Goal: Task Accomplishment & Management: Manage account settings

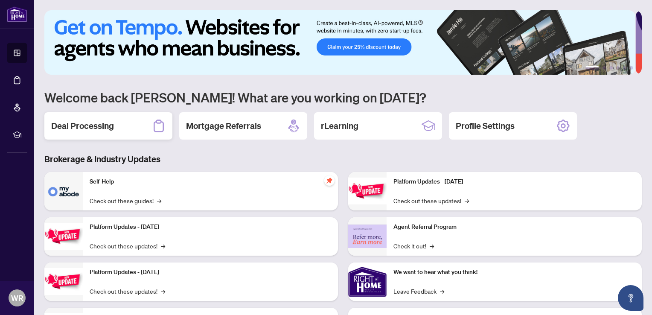
click at [125, 128] on div "Deal Processing" at bounding box center [108, 125] width 128 height 27
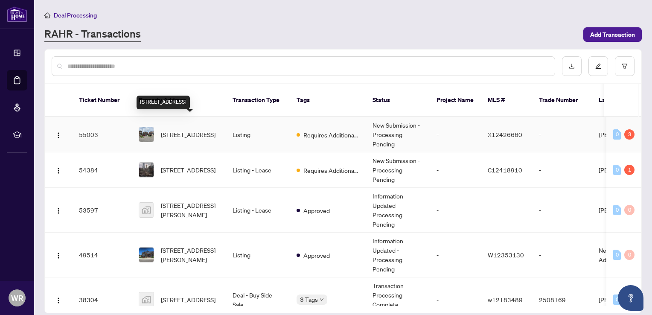
click at [184, 130] on span "[STREET_ADDRESS]" at bounding box center [188, 134] width 55 height 9
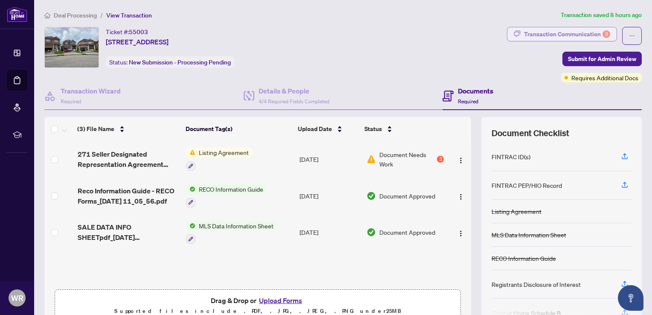
click at [524, 31] on div "Transaction Communication 3" at bounding box center [567, 34] width 86 height 14
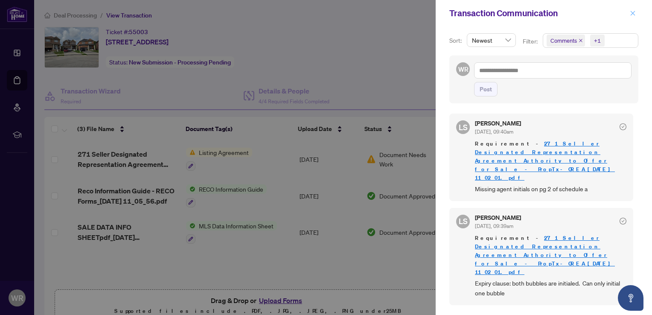
click at [633, 14] on icon "close" at bounding box center [633, 13] width 6 height 6
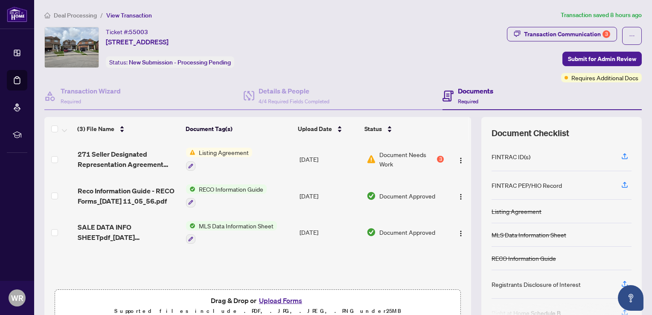
click at [266, 299] on button "Upload Forms" at bounding box center [280, 300] width 48 height 11
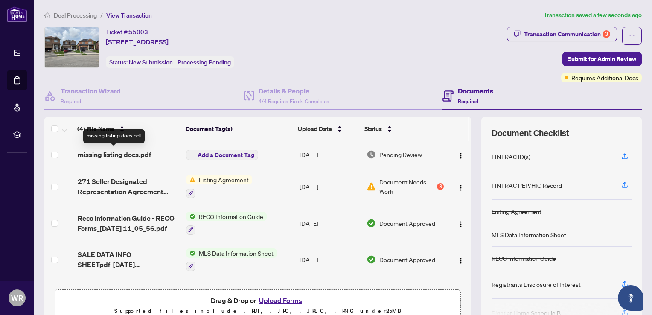
drag, startPoint x: 121, startPoint y: 154, endPoint x: 101, endPoint y: 131, distance: 30.9
click at [101, 131] on div "missing listing docs.pdf" at bounding box center [113, 136] width 61 height 14
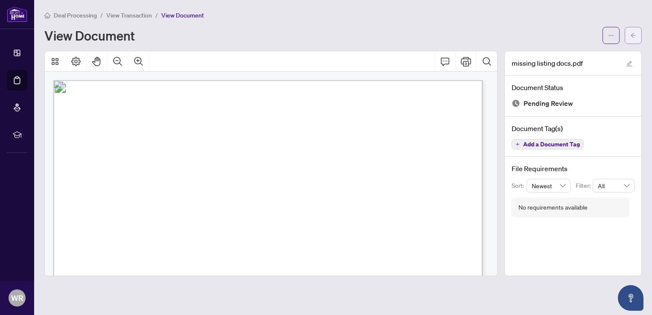
click at [628, 35] on button "button" at bounding box center [632, 35] width 17 height 17
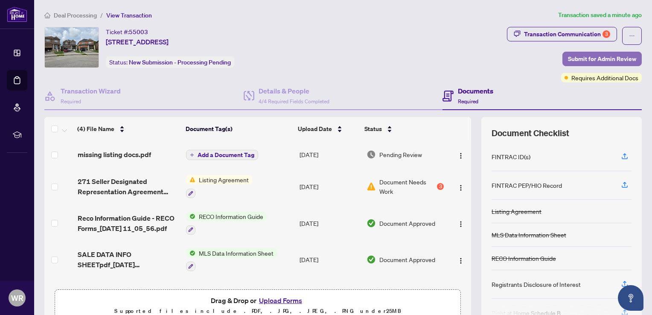
click at [569, 55] on span "Submit for Admin Review" at bounding box center [602, 59] width 68 height 14
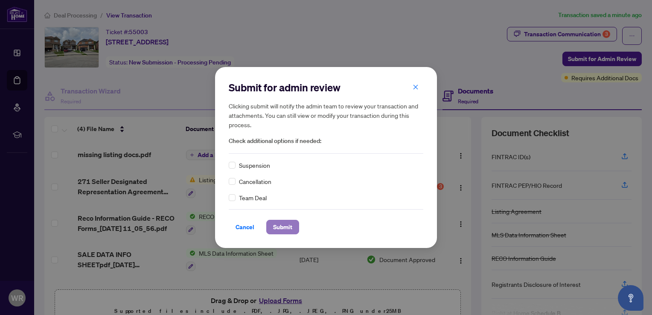
click at [284, 233] on span "Submit" at bounding box center [282, 227] width 19 height 14
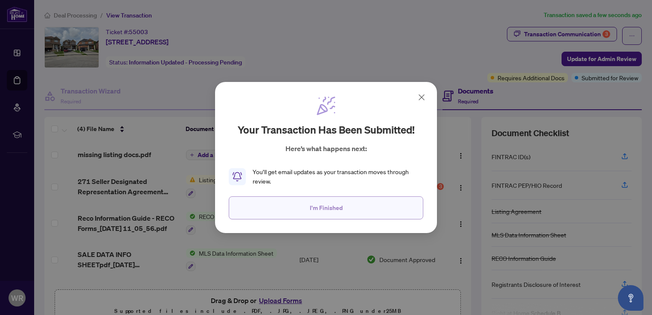
click at [341, 210] on span "I'm Finished" at bounding box center [326, 208] width 33 height 14
